Goal: Task Accomplishment & Management: Manage account settings

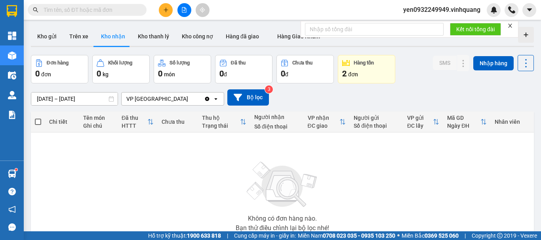
click at [452, 11] on span "yen0932249949.vinhquang" at bounding box center [442, 10] width 90 height 10
click at [434, 10] on span "yen0932249949.vinhquang" at bounding box center [442, 10] width 90 height 10
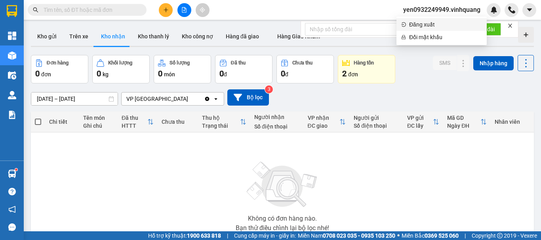
click at [428, 26] on span "Đăng xuất" at bounding box center [445, 24] width 73 height 9
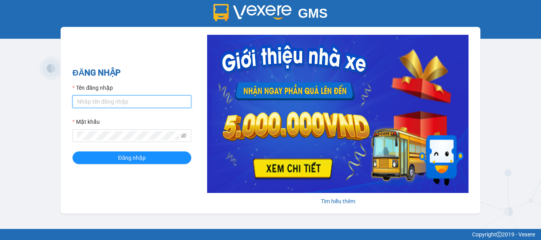
click at [110, 103] on input "Tên đăng nhập" at bounding box center [131, 101] width 119 height 13
type input "chi0346058058.vinhquang"
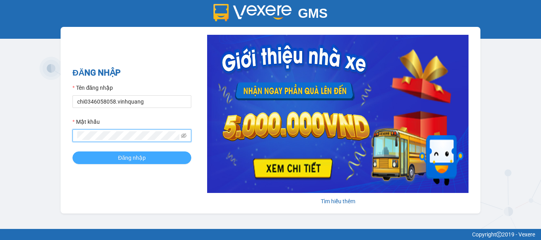
click at [144, 156] on span "Đăng nhập" at bounding box center [132, 158] width 28 height 9
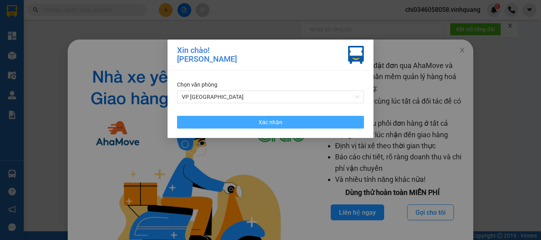
click at [273, 125] on span "Xác nhận" at bounding box center [271, 122] width 24 height 9
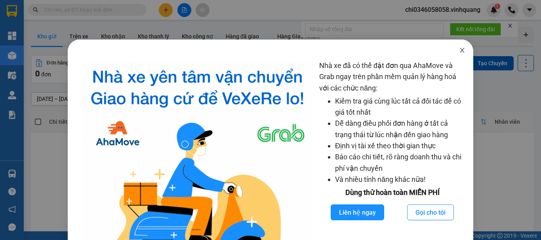
click at [460, 50] on icon "close" at bounding box center [462, 50] width 4 height 5
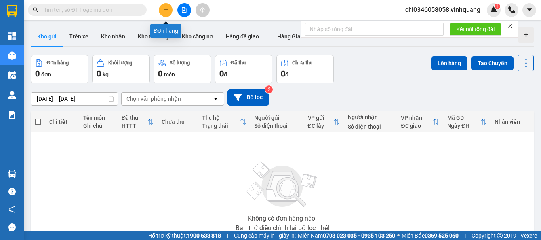
click at [166, 8] on icon "plus" at bounding box center [166, 10] width 6 height 6
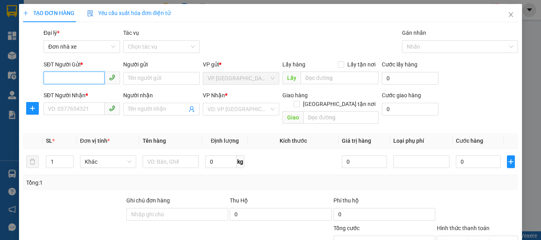
click at [57, 76] on input "SĐT Người Gửi *" at bounding box center [74, 78] width 61 height 13
type input "0988609091"
click at [84, 93] on div "0988609091 - đại tín" at bounding box center [81, 94] width 66 height 9
type input "đại tín"
type input "0964809696"
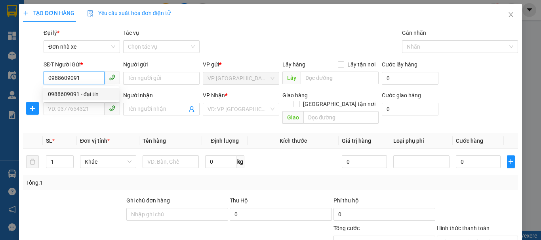
type input "đại tín"
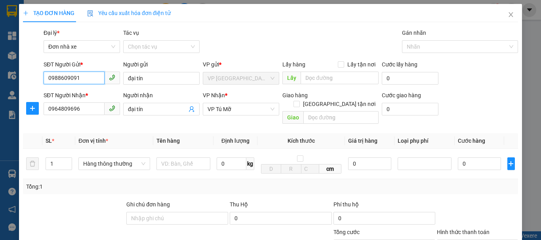
type input "0988609091"
click at [169, 158] on input "text" at bounding box center [183, 164] width 54 height 13
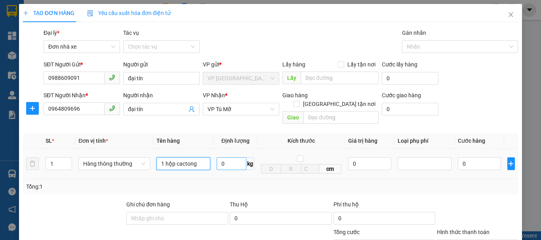
type input "1 hộp cactong"
click at [222, 158] on input "0" at bounding box center [232, 164] width 30 height 13
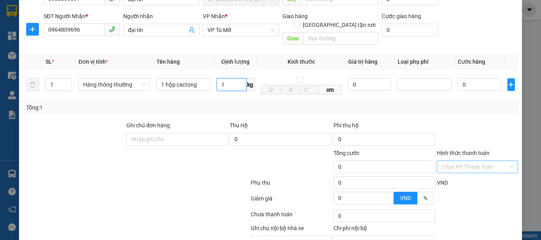
type input "1"
click at [465, 162] on input "Hình thức thanh toán" at bounding box center [475, 167] width 66 height 12
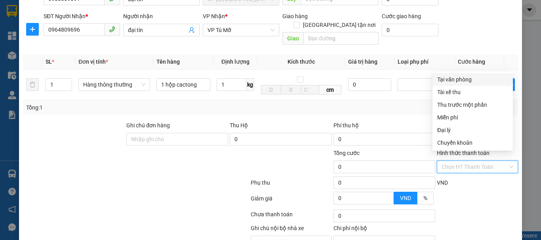
type input "30.000"
click at [456, 80] on div "Tại văn phòng" at bounding box center [472, 79] width 71 height 9
type input "0"
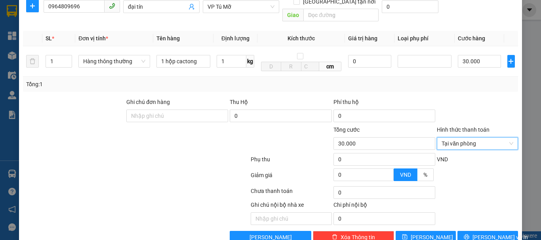
scroll to position [113, 0]
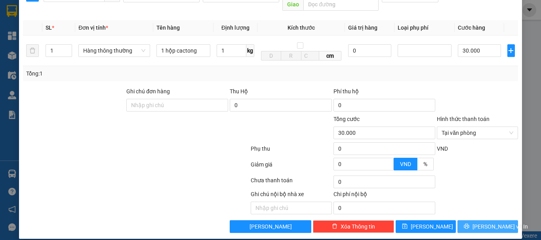
click at [484, 223] on span "[PERSON_NAME] và In" at bounding box center [499, 227] width 55 height 9
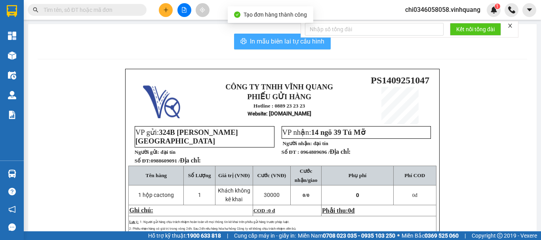
click at [260, 38] on span "In mẫu biên lai tự cấu hình" at bounding box center [287, 41] width 74 height 10
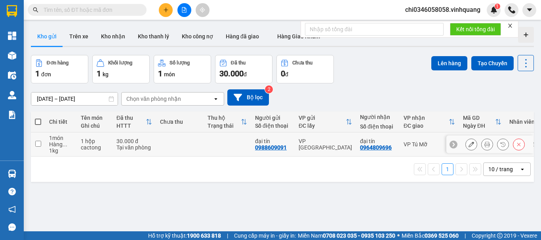
click at [38, 143] on input "checkbox" at bounding box center [38, 144] width 6 height 6
checkbox input "true"
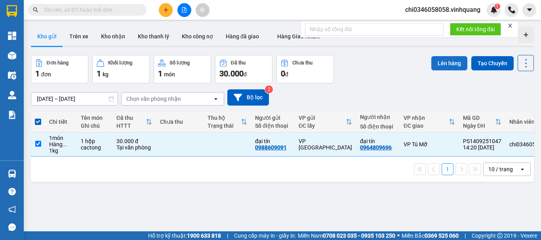
click at [448, 59] on button "Lên hàng" at bounding box center [449, 63] width 36 height 14
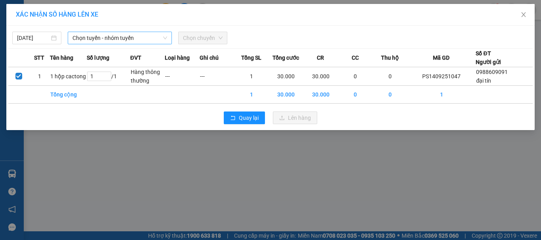
click at [133, 36] on span "Chọn tuyến - nhóm tuyến" at bounding box center [119, 38] width 95 height 12
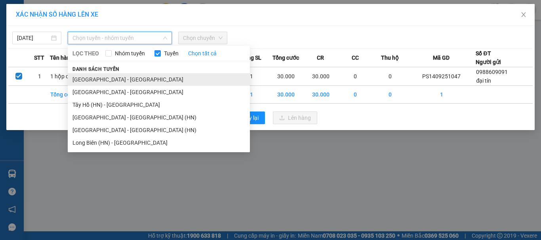
click at [106, 80] on li "[GEOGRAPHIC_DATA] - [GEOGRAPHIC_DATA]" at bounding box center [159, 79] width 182 height 13
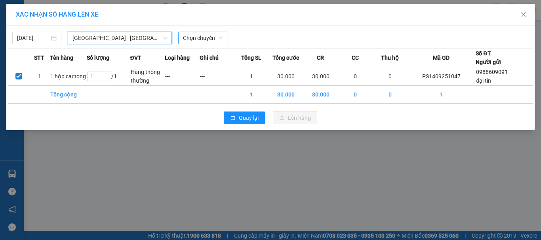
click at [197, 37] on span "Chọn chuyến" at bounding box center [203, 38] width 40 height 12
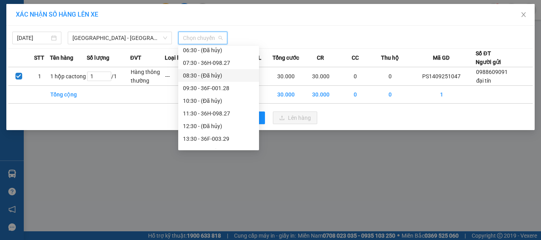
scroll to position [79, 0]
click at [215, 112] on div "14:30 - (Đã hủy)" at bounding box center [218, 114] width 71 height 9
click at [215, 112] on div "Quay lại Lên hàng" at bounding box center [270, 118] width 524 height 21
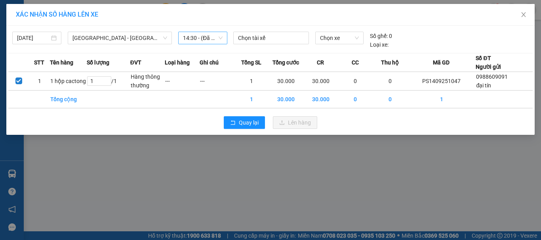
click at [192, 38] on span "14:30 - (Đã hủy)" at bounding box center [203, 38] width 40 height 12
click at [350, 164] on div "XÁC NHẬN SỐ HÀNG LÊN XE [DATE] [GEOGRAPHIC_DATA] - [GEOGRAPHIC_DATA] LỌC THEO N…" at bounding box center [270, 120] width 541 height 240
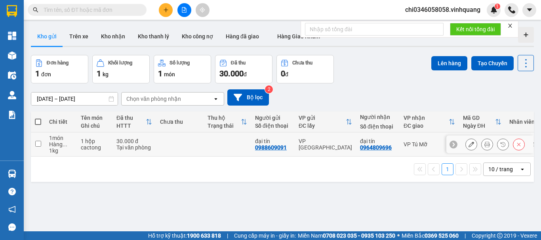
click at [38, 143] on input "checkbox" at bounding box center [38, 144] width 6 height 6
checkbox input "true"
click at [38, 144] on input "checkbox" at bounding box center [38, 144] width 6 height 6
checkbox input "true"
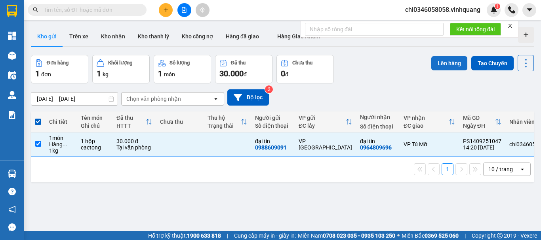
click at [457, 59] on button "Lên hàng" at bounding box center [449, 63] width 36 height 14
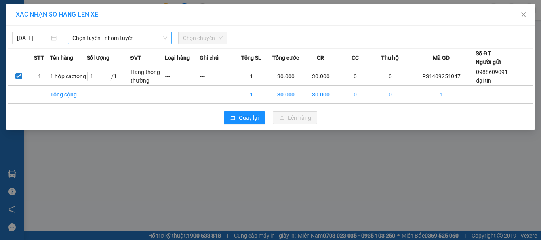
click at [103, 36] on span "Chọn tuyến - nhóm tuyến" at bounding box center [119, 38] width 95 height 12
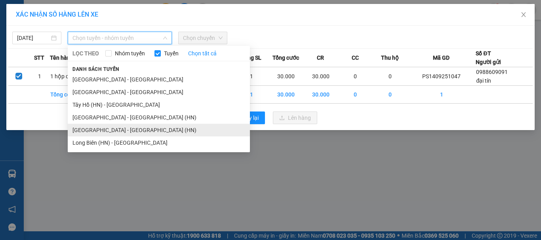
click at [103, 131] on li "[GEOGRAPHIC_DATA] - [GEOGRAPHIC_DATA] (HN)" at bounding box center [159, 130] width 182 height 13
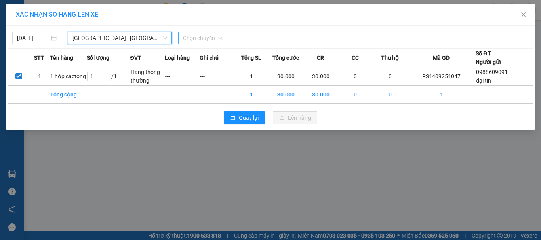
click at [198, 39] on span "Chọn chuyến" at bounding box center [203, 38] width 40 height 12
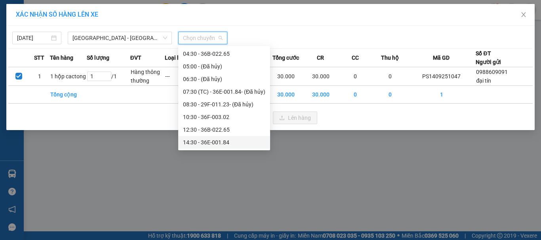
scroll to position [38, 0]
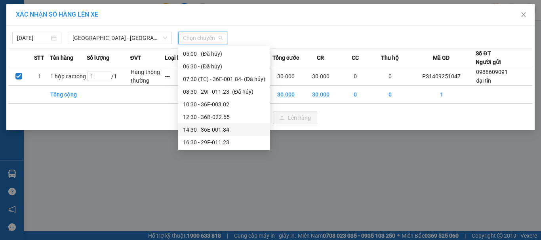
click at [208, 129] on div "14:30 - 36E-001.84" at bounding box center [224, 130] width 82 height 9
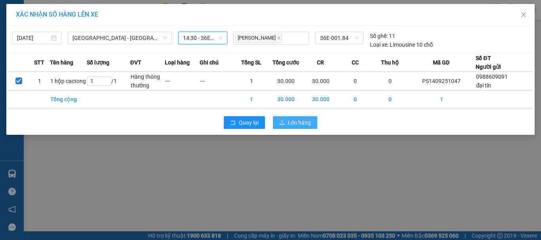
click at [293, 124] on span "Lên hàng" at bounding box center [299, 122] width 23 height 9
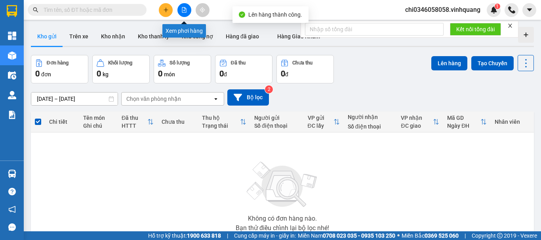
click at [184, 10] on icon "file-add" at bounding box center [184, 10] width 6 height 6
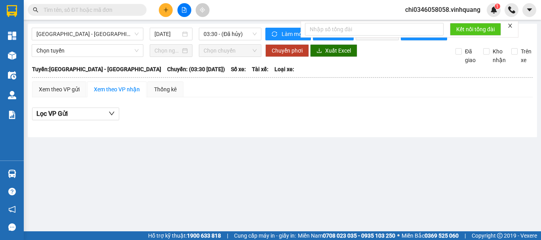
drag, startPoint x: 225, startPoint y: 35, endPoint x: 226, endPoint y: 41, distance: 5.7
click at [225, 35] on span "03:30 - (Đã hủy)" at bounding box center [230, 34] width 53 height 12
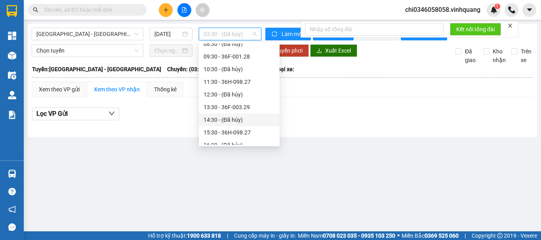
scroll to position [79, 0]
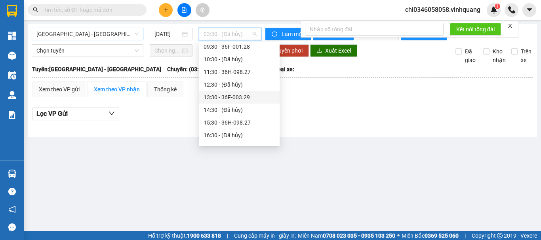
click at [88, 31] on span "[GEOGRAPHIC_DATA] - [GEOGRAPHIC_DATA]" at bounding box center [87, 34] width 102 height 12
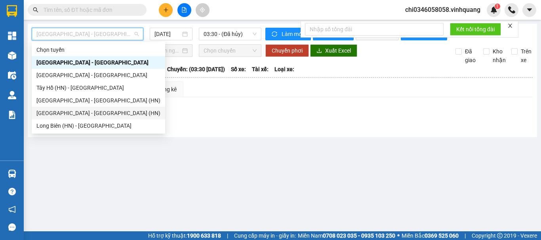
click at [73, 116] on div "[GEOGRAPHIC_DATA] - [GEOGRAPHIC_DATA] (HN)" at bounding box center [98, 113] width 124 height 9
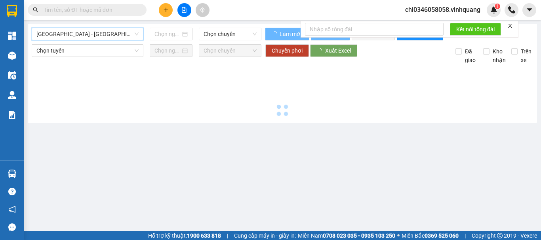
type input "[DATE]"
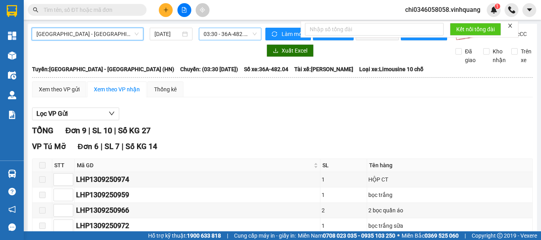
click at [229, 32] on span "03:30 - 36A-482.04" at bounding box center [230, 34] width 53 height 12
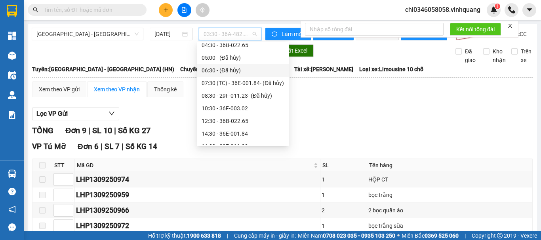
scroll to position [38, 0]
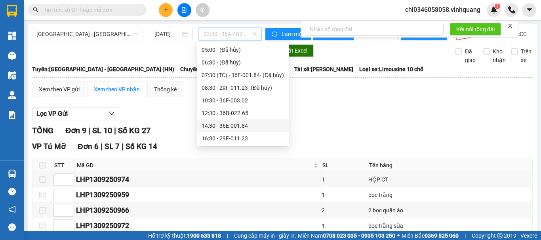
click at [230, 125] on div "14:30 - 36E-001.84" at bounding box center [243, 126] width 82 height 9
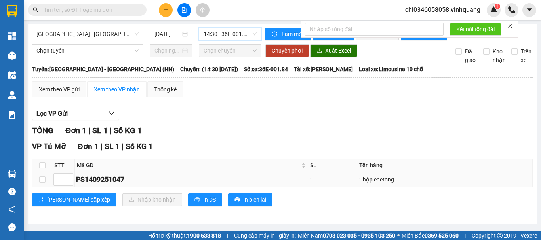
scroll to position [4, 0]
click at [188, 204] on button "In DS" at bounding box center [205, 200] width 34 height 13
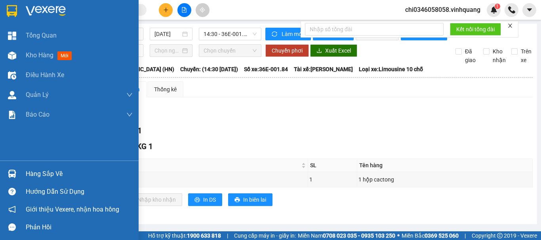
click at [13, 9] on img at bounding box center [12, 11] width 10 height 12
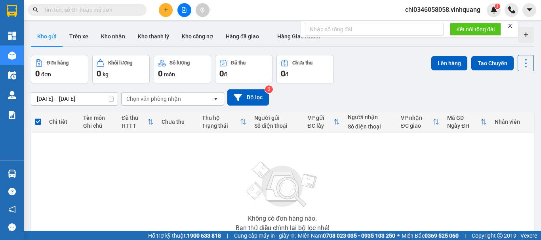
click at [63, 8] on input "text" at bounding box center [90, 10] width 93 height 9
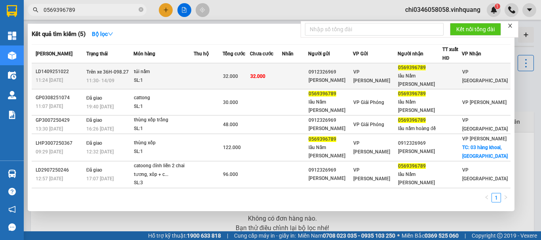
type input "0569396789"
click at [129, 70] on span "Trên xe 36H-098.27" at bounding box center [107, 72] width 42 height 6
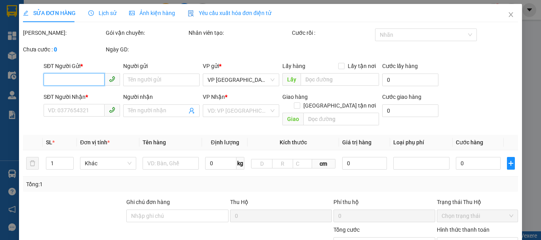
type input "0912326969"
type input "minh hải"
type input "0569396789"
type input "lẩu Nấm Hoàng Đế"
type input "32.000"
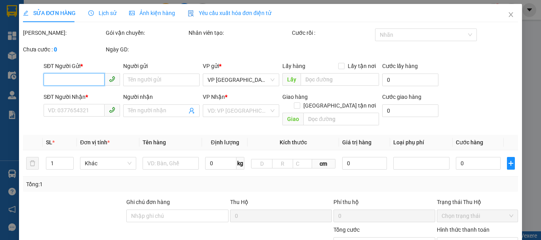
type input "20"
type input "32.000"
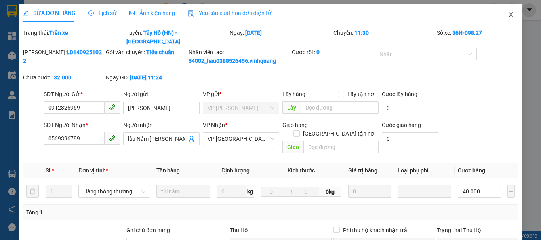
click at [508, 15] on icon "close" at bounding box center [511, 14] width 6 height 6
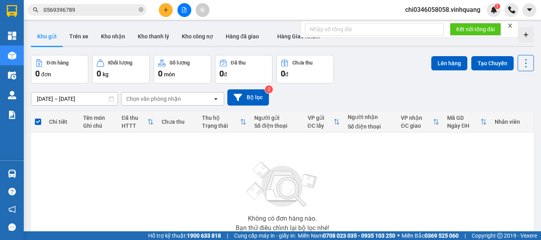
click at [70, 4] on span "0569396789" at bounding box center [87, 10] width 119 height 12
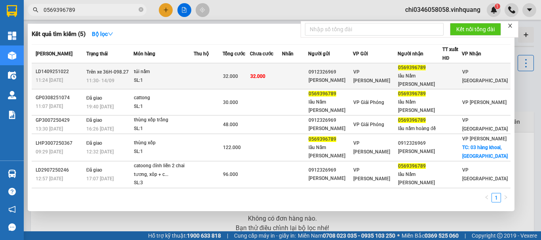
click at [96, 70] on span "Trên xe 36H-098.27" at bounding box center [107, 72] width 42 height 6
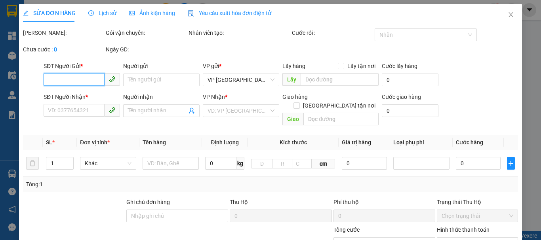
type input "0912326969"
type input "minh hải"
type input "0569396789"
type input "lẩu Nấm Hoàng Đế"
type input "32.000"
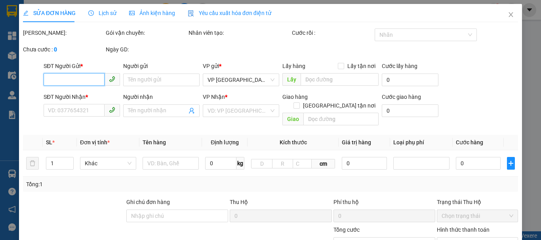
type input "20"
type input "32.000"
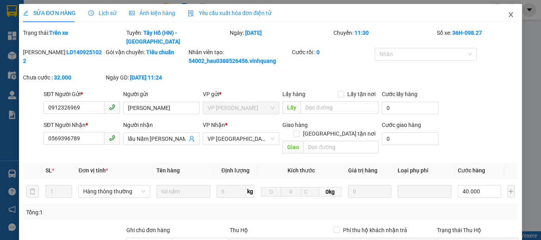
click at [508, 15] on icon "close" at bounding box center [511, 14] width 6 height 6
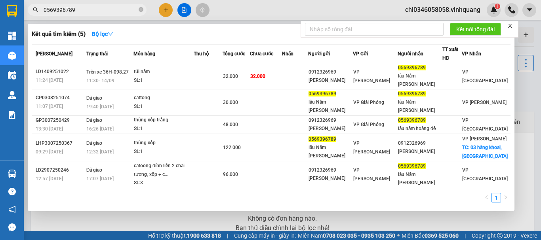
click at [82, 11] on input "0569396789" at bounding box center [90, 10] width 93 height 9
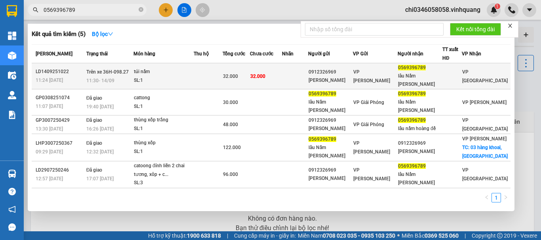
click at [133, 71] on td "Trên xe 36H-098.27 11:30 - 14/09" at bounding box center [108, 76] width 49 height 26
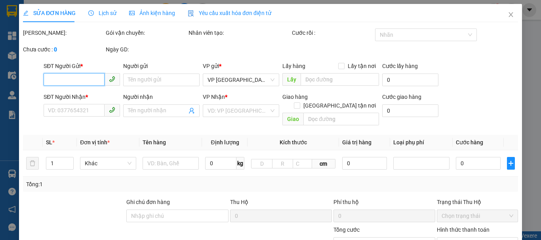
type input "0912326969"
type input "minh hải"
type input "0569396789"
type input "lẩu Nấm Hoàng Đế"
type input "32.000"
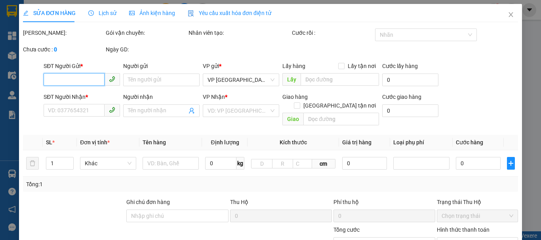
type input "20"
type input "32.000"
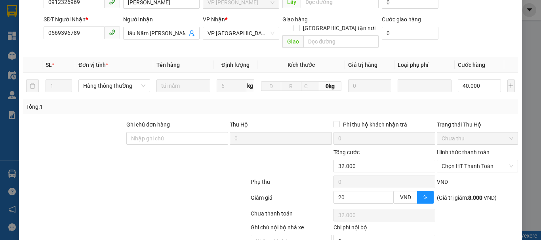
scroll to position [130, 0]
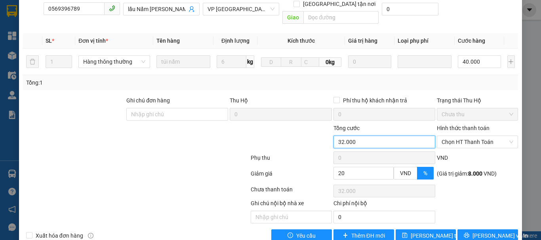
drag, startPoint x: 354, startPoint y: 124, endPoint x: 329, endPoint y: 124, distance: 25.3
click at [333, 124] on div "Tổng cước 32.000" at bounding box center [384, 138] width 103 height 28
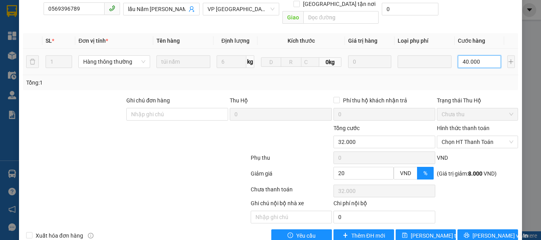
type input "3"
type input "30"
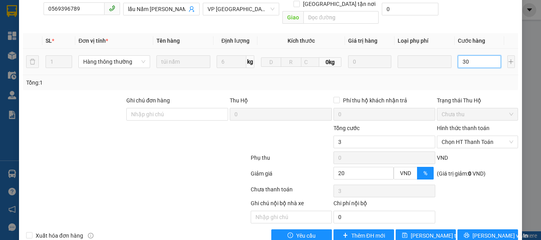
type input "30"
type input "300"
type input "2.000"
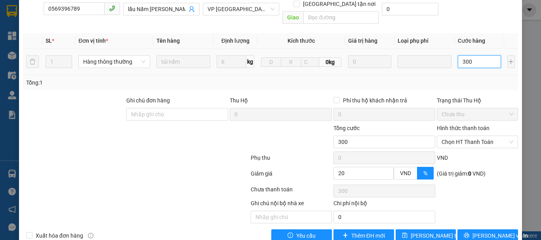
type input "2.000"
type input "3.000"
type input "24.000"
type input "30.000"
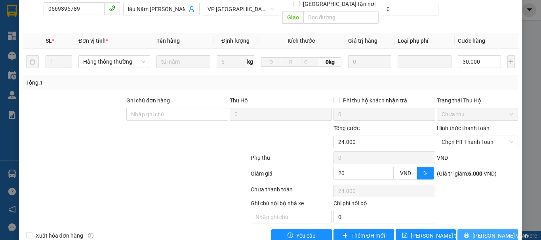
click at [481, 232] on span "[PERSON_NAME] và In" at bounding box center [499, 236] width 55 height 9
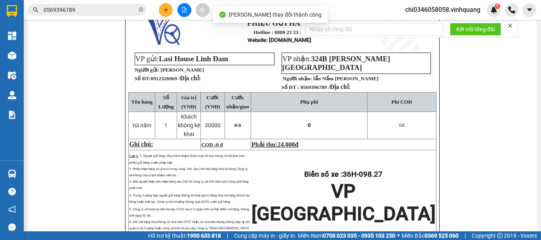
scroll to position [79, 0]
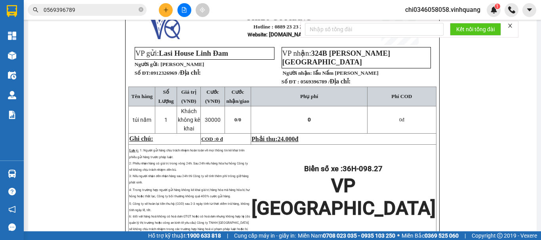
click at [508, 24] on form "Kết nối tổng đài" at bounding box center [410, 29] width 218 height 17
click at [509, 24] on icon "close" at bounding box center [510, 26] width 6 height 6
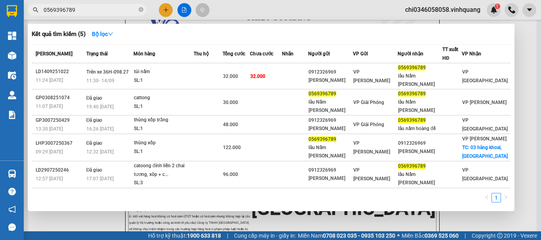
drag, startPoint x: 85, startPoint y: 8, endPoint x: 80, endPoint y: 39, distance: 31.7
click at [70, 6] on input "0569396789" at bounding box center [90, 10] width 93 height 9
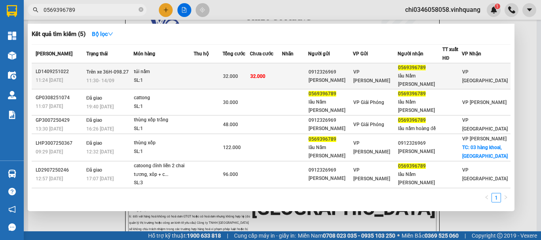
click at [148, 76] on div "SL: 1" at bounding box center [163, 80] width 59 height 9
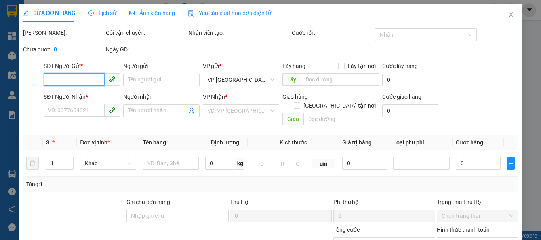
type input "0912326969"
type input "minh hải"
type input "0569396789"
type input "lẩu Nấm Hoàng Đế"
type input "24.000"
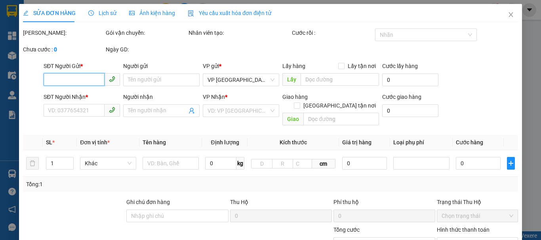
type input "20"
type input "24.000"
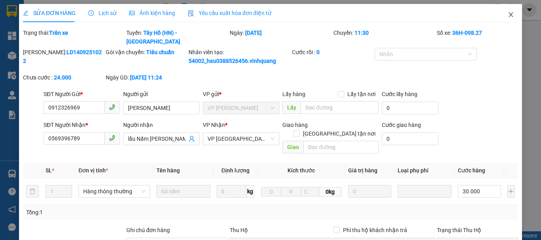
click at [508, 12] on icon "close" at bounding box center [511, 14] width 6 height 6
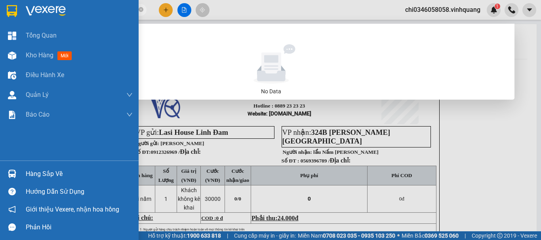
type input "0569399678"
click at [8, 10] on img at bounding box center [12, 11] width 10 height 12
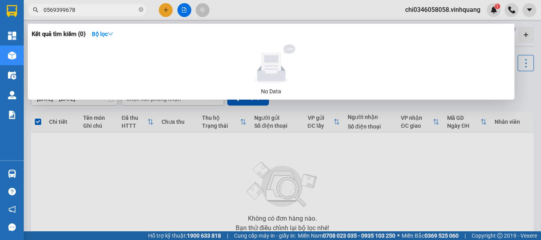
drag, startPoint x: 90, startPoint y: 12, endPoint x: 29, endPoint y: 5, distance: 61.0
click at [40, 9] on span "0569399678" at bounding box center [87, 10] width 119 height 12
click at [80, 6] on input "0569399678" at bounding box center [90, 10] width 93 height 9
drag, startPoint x: 81, startPoint y: 10, endPoint x: 12, endPoint y: 13, distance: 68.6
click at [13, 13] on section "Kết quả tìm kiếm ( 0 ) Bộ lọc No Data 0569399678 chi0346058058.vinhquang 1 Tổng…" at bounding box center [270, 120] width 541 height 240
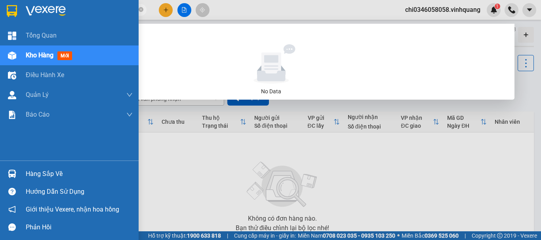
click at [14, 8] on img at bounding box center [12, 11] width 10 height 12
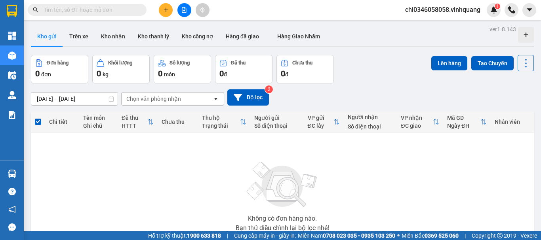
click at [46, 8] on input "text" at bounding box center [90, 10] width 93 height 9
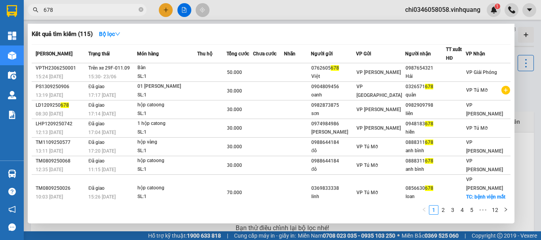
drag, startPoint x: 75, startPoint y: 13, endPoint x: 16, endPoint y: 8, distance: 59.2
click at [16, 8] on section "Kết quả tìm kiếm ( 115 ) Bộ lọc Mã ĐH Trạng thái Món hàng Thu hộ Tổng cước Chưa…" at bounding box center [270, 120] width 541 height 240
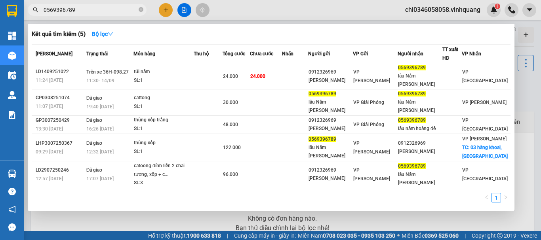
type input "0569396789"
drag, startPoint x: 80, startPoint y: 7, endPoint x: 19, endPoint y: 15, distance: 61.5
click at [19, 15] on section "Kết quả tìm kiếm ( 5 ) Bộ lọc Mã ĐH Trạng thái Món hàng Thu hộ Tổng cước Chưa c…" at bounding box center [270, 120] width 541 height 240
